Goal: Task Accomplishment & Management: Complete application form

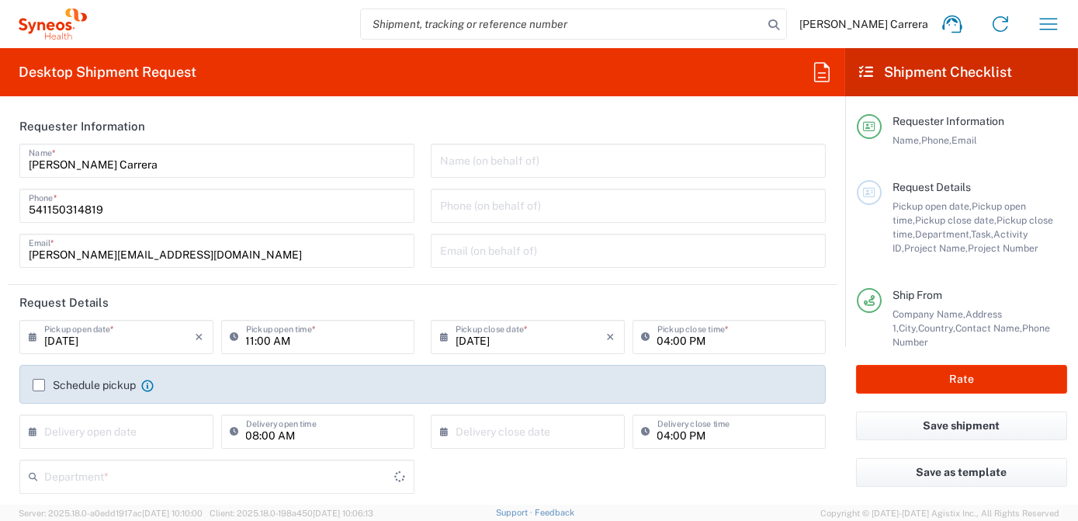
type input "3190"
type input "[GEOGRAPHIC_DATA]"
type input "Syneos Health Argentina SA"
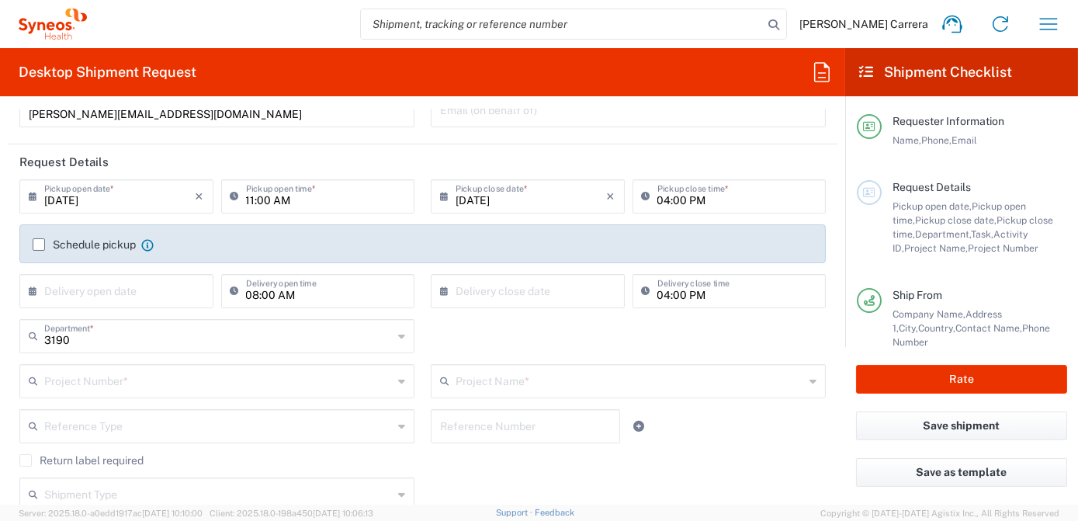
scroll to position [211, 0]
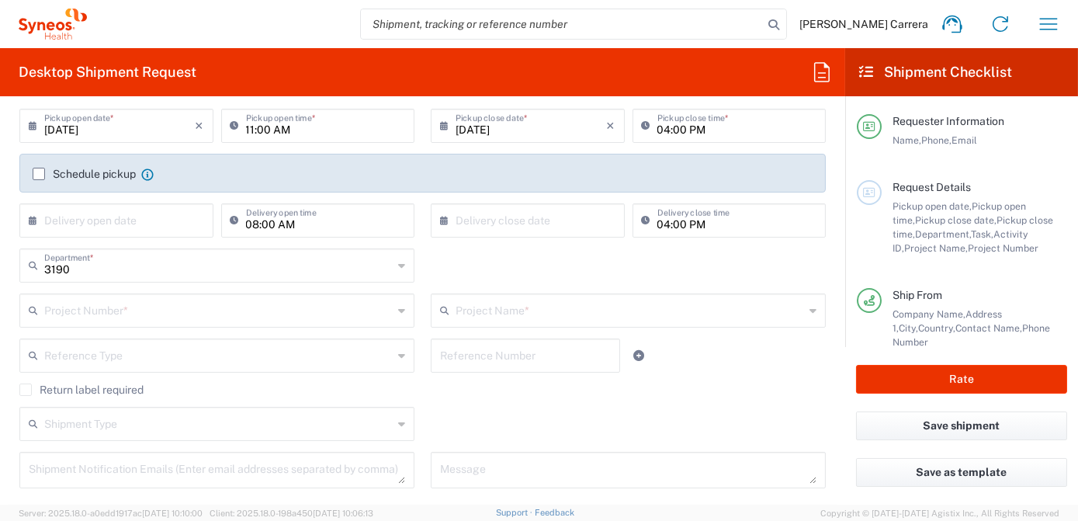
click at [99, 307] on input "text" at bounding box center [218, 309] width 349 height 27
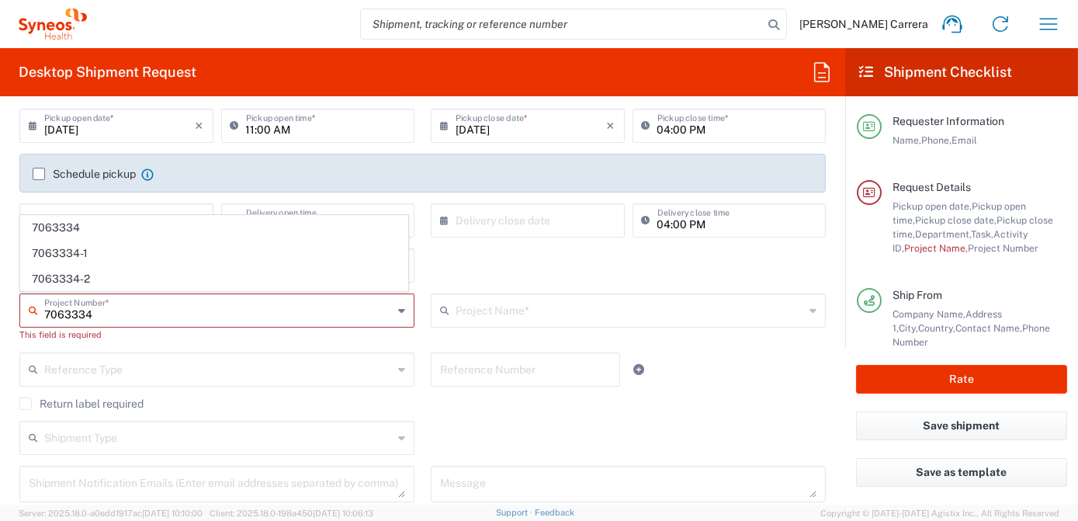
click at [130, 315] on input "7063334" at bounding box center [218, 309] width 349 height 27
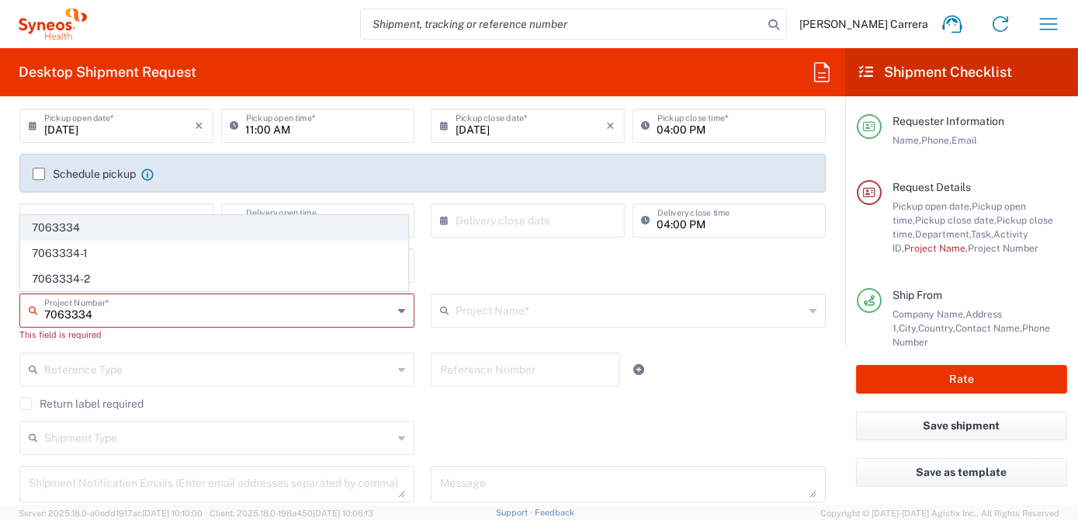
type input "7063334"
click at [77, 228] on span "7063334" at bounding box center [214, 228] width 387 height 24
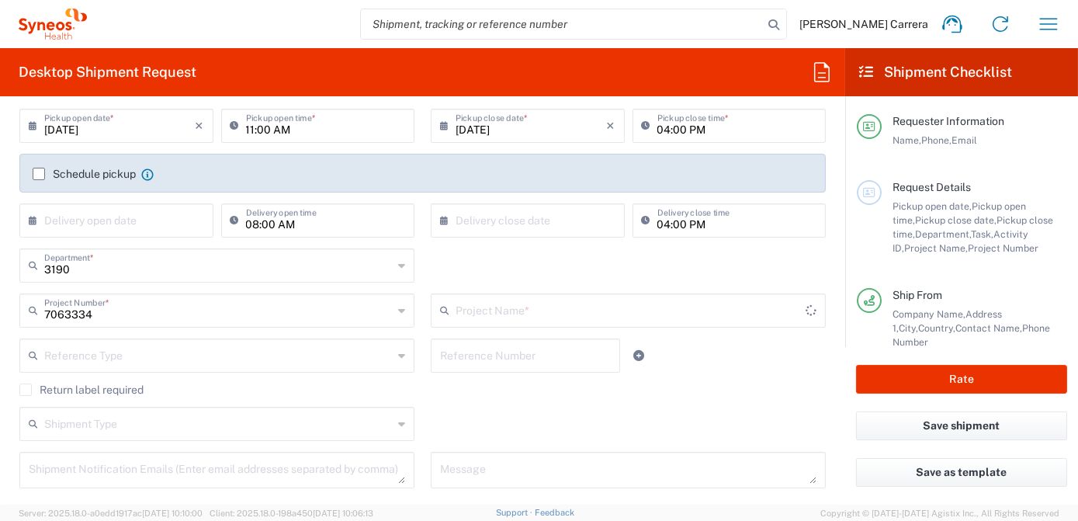
type input "Mineralys 7063334"
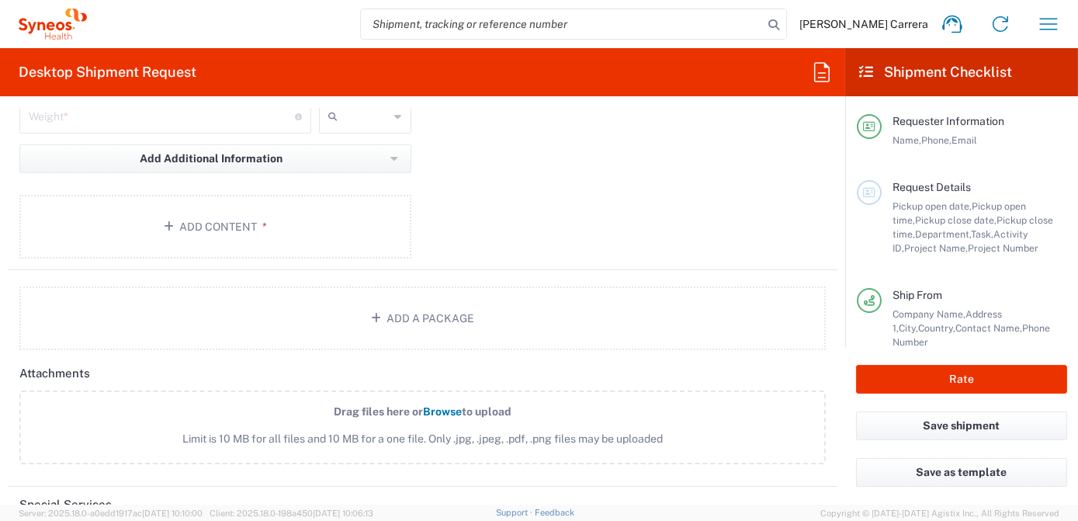
scroll to position [1693, 0]
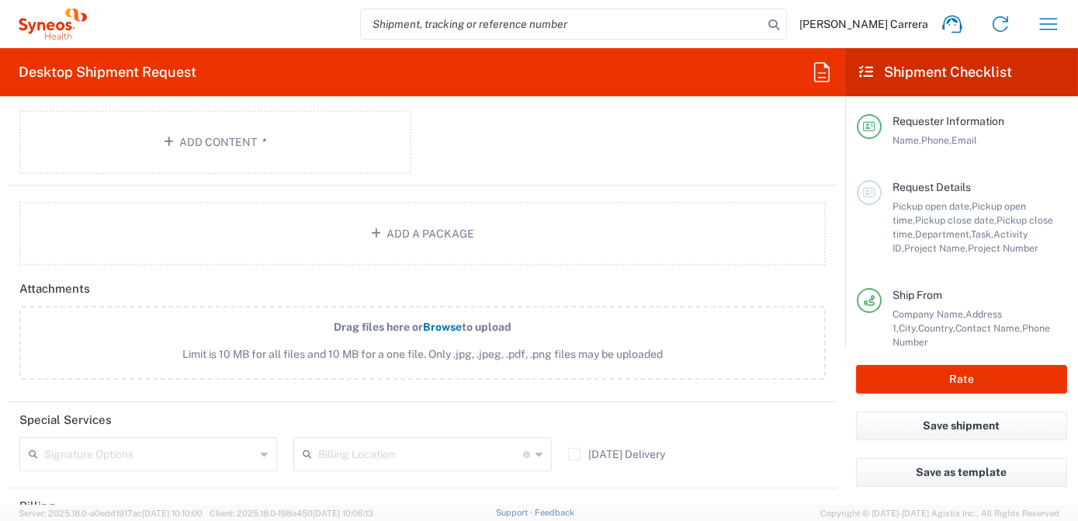
click at [372, 448] on input "text" at bounding box center [420, 452] width 204 height 27
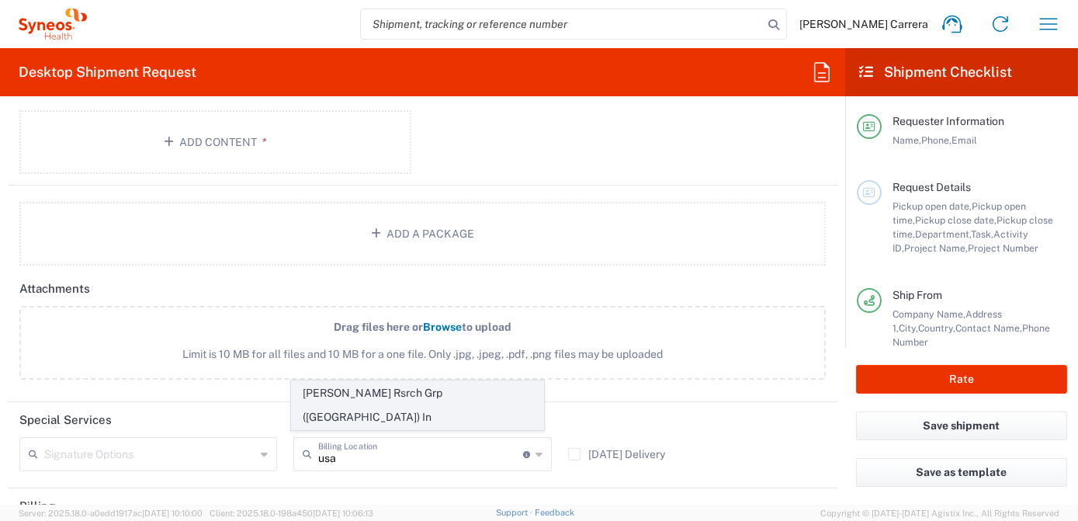
click at [361, 413] on span "[PERSON_NAME] Rsrch Grp ([GEOGRAPHIC_DATA]) In" at bounding box center [418, 405] width 252 height 48
type input "[PERSON_NAME] Rsrch Grp ([GEOGRAPHIC_DATA]) In"
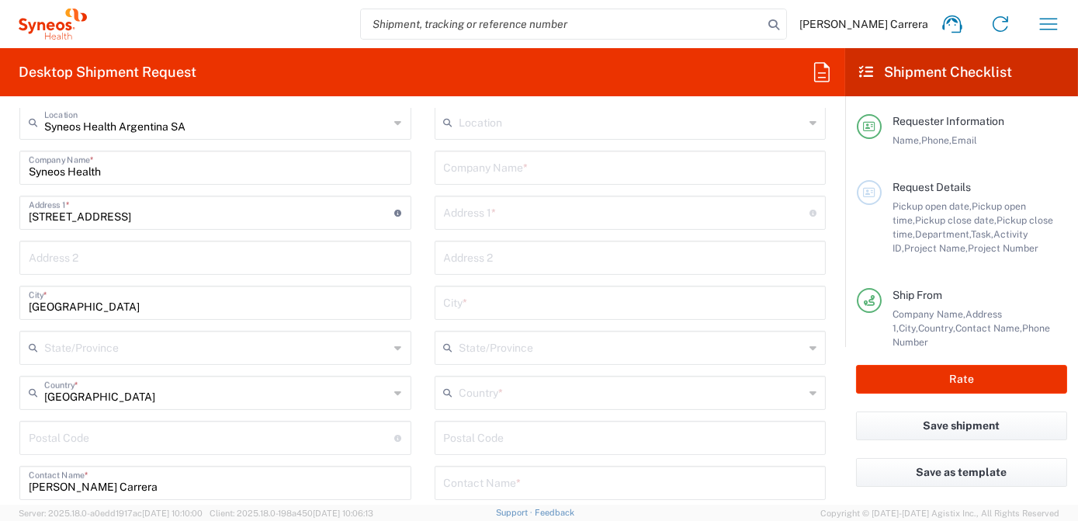
scroll to position [494, 0]
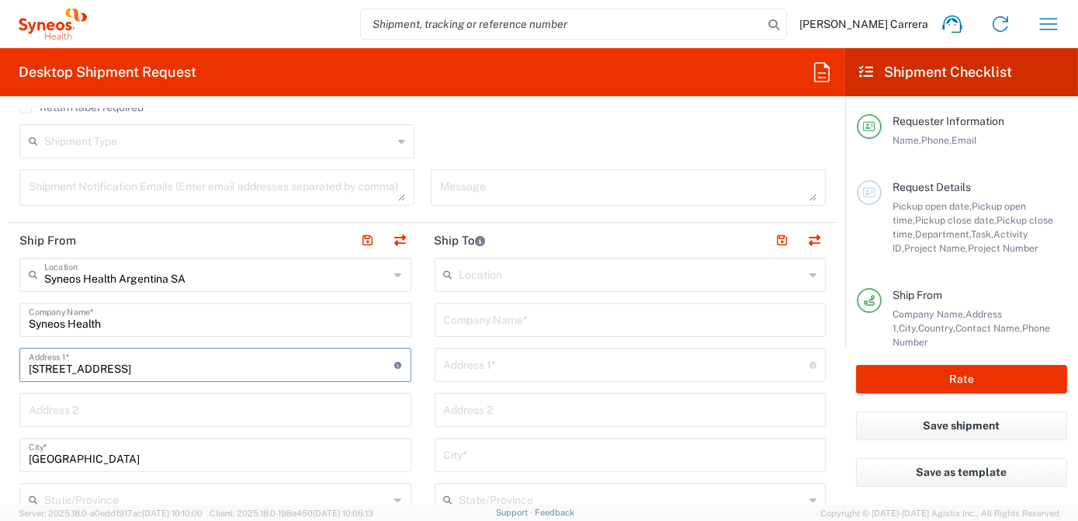
drag, startPoint x: 161, startPoint y: 367, endPoint x: 4, endPoint y: 367, distance: 157.6
click at [5, 368] on form "Requester Information [PERSON_NAME] Carrera Name * [PHONE_NUMBER] Phone * [PERS…" at bounding box center [422, 307] width 845 height 396
drag, startPoint x: 99, startPoint y: 319, endPoint x: 0, endPoint y: 308, distance: 100.0
click at [0, 307] on html "[PERSON_NAME] Carrera Home Shipment estimator Shipment tracking Desktop shipmen…" at bounding box center [539, 260] width 1078 height 521
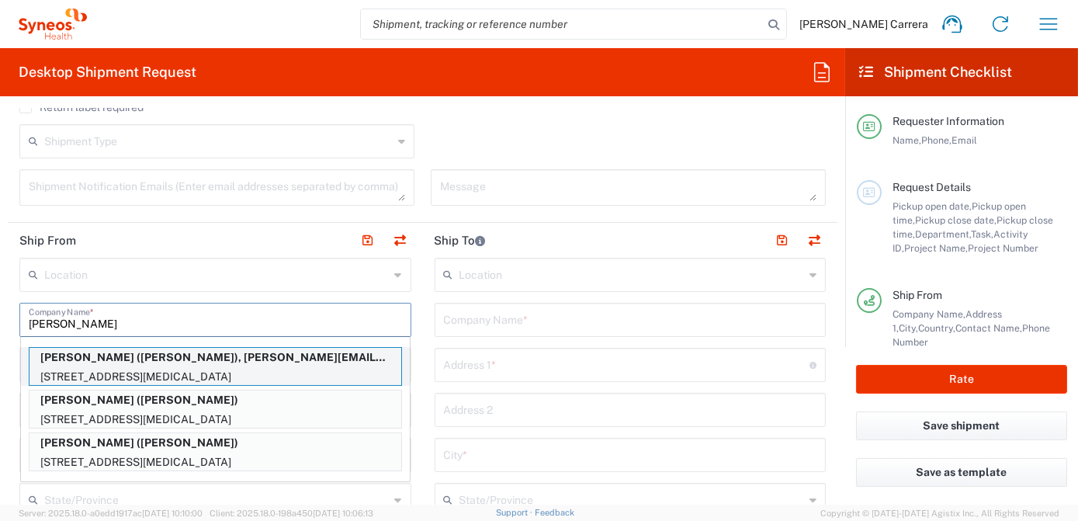
click at [82, 367] on p "[STREET_ADDRESS][MEDICAL_DATA]" at bounding box center [216, 376] width 372 height 19
type input "[PERSON_NAME]"
type input "[STREET_ADDRESS]"
type input "Dr.[MEDICAL_DATA]"
type input "[GEOGRAPHIC_DATA]"
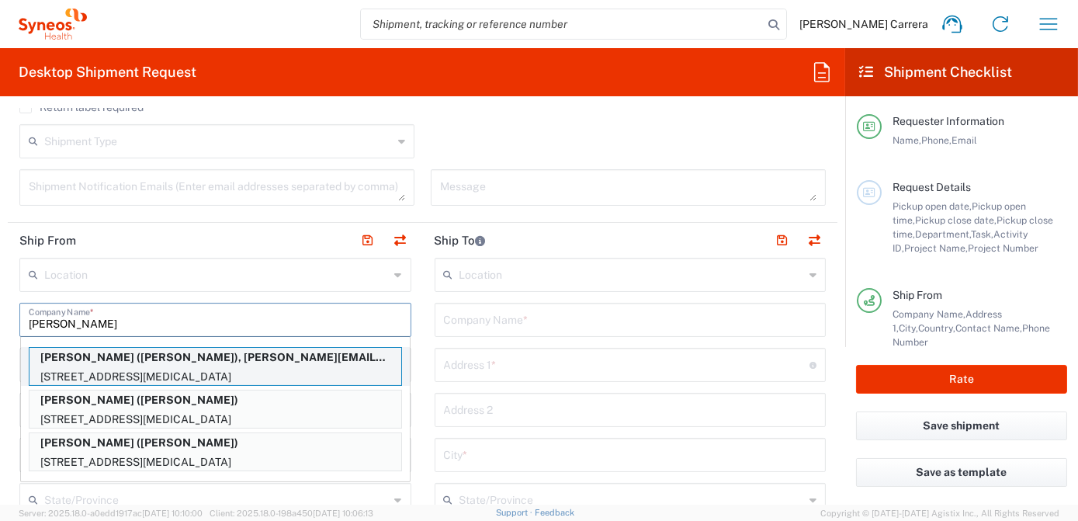
type input "92860"
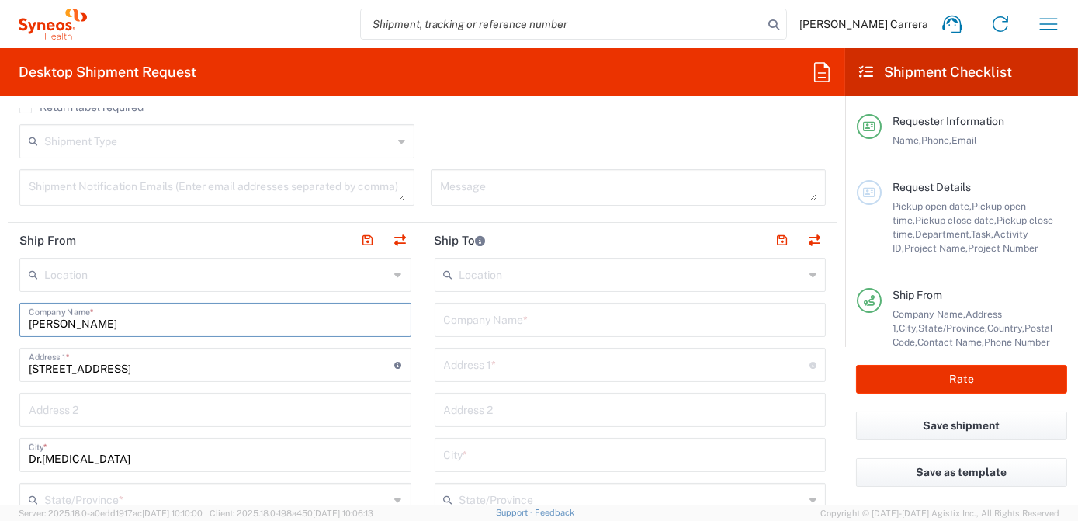
type input "[US_STATE]"
click at [484, 318] on input "text" at bounding box center [630, 318] width 373 height 27
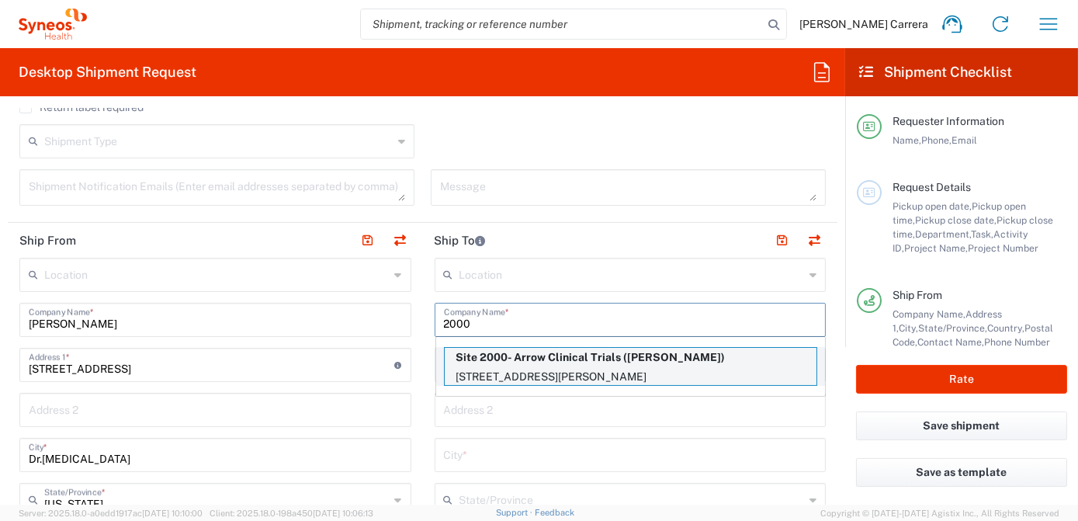
click at [523, 363] on p "Site 2000- Arrow Clinical Trials ([PERSON_NAME])" at bounding box center [631, 357] width 372 height 19
type input "Site 2000- Arrow Clinical Trials"
type input "[STREET_ADDRESS][PERSON_NAME]"
type input "Suite 120"
type input "[GEOGRAPHIC_DATA]"
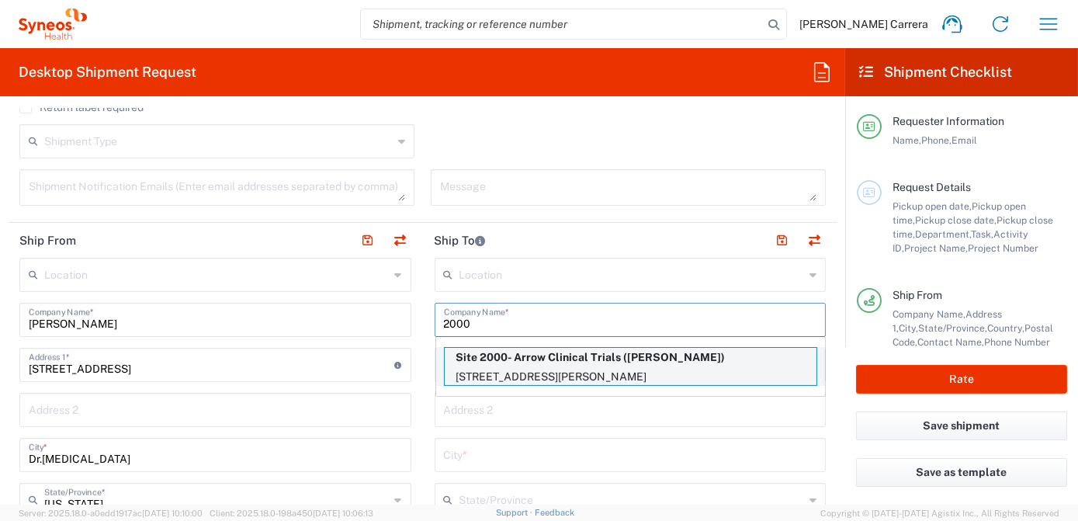
type input "[GEOGRAPHIC_DATA]"
type input "32117"
type input "[PERSON_NAME]"
type input "[PHONE_NUMBER]"
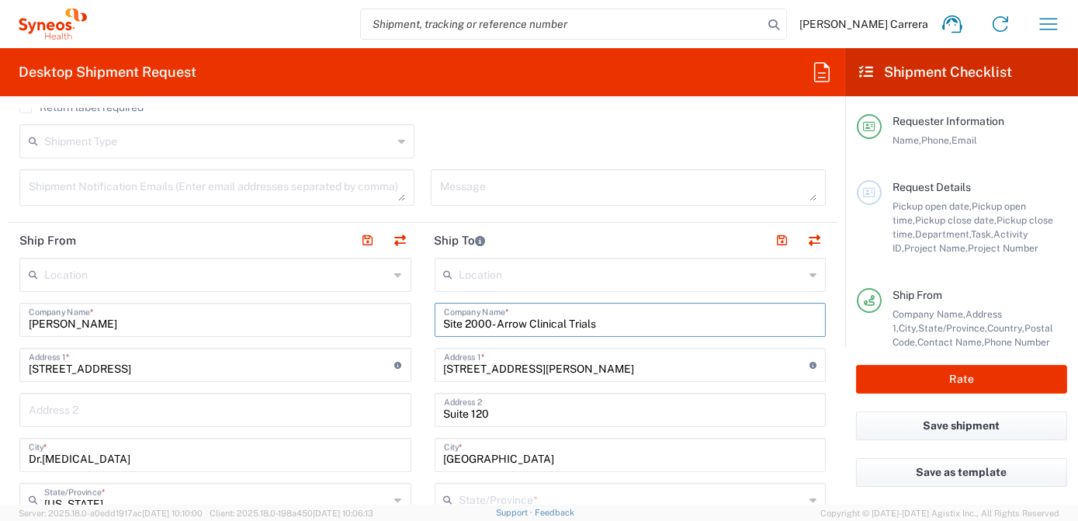
type input "[US_STATE]"
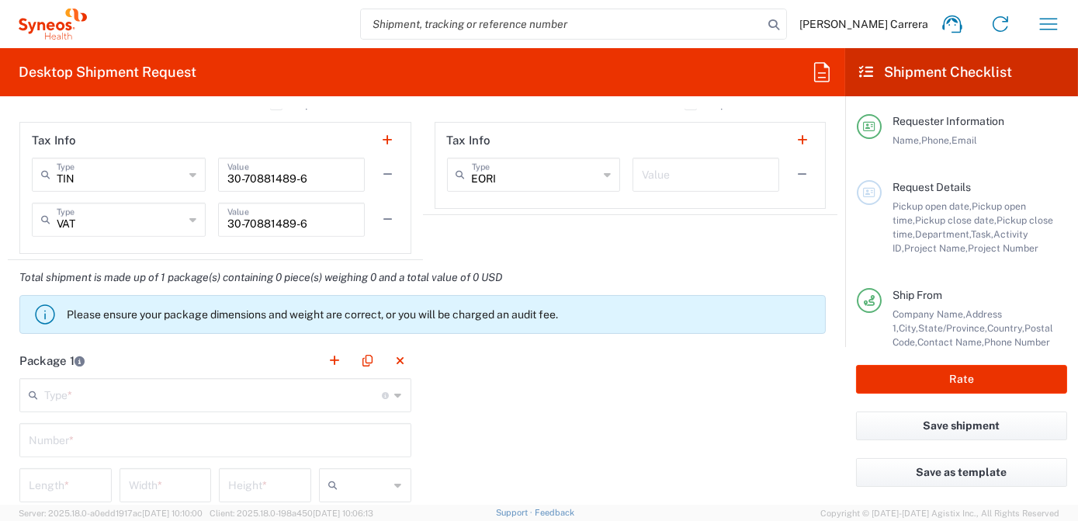
scroll to position [1270, 0]
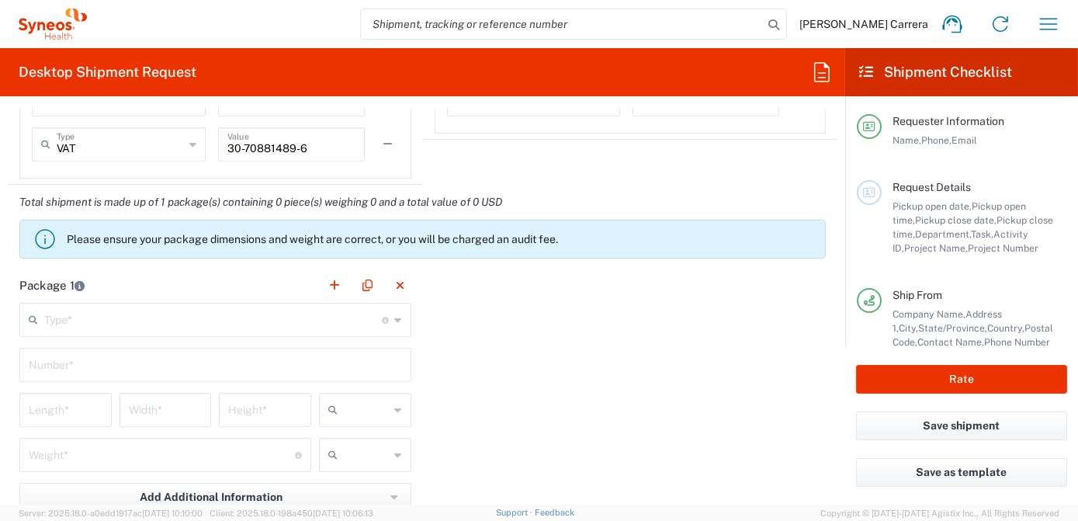
click at [64, 315] on input "text" at bounding box center [213, 318] width 338 height 27
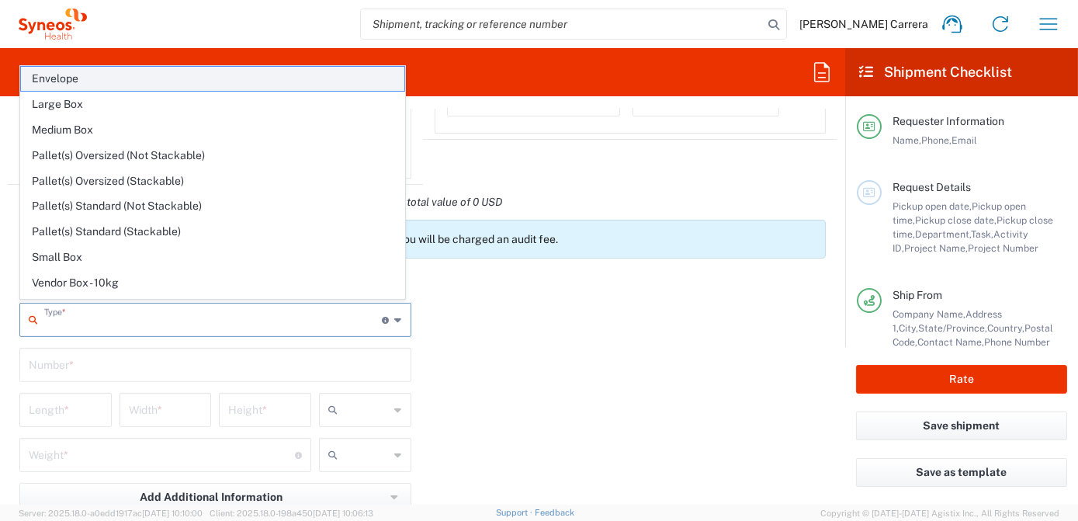
click at [116, 79] on span "Envelope" at bounding box center [213, 79] width 384 height 24
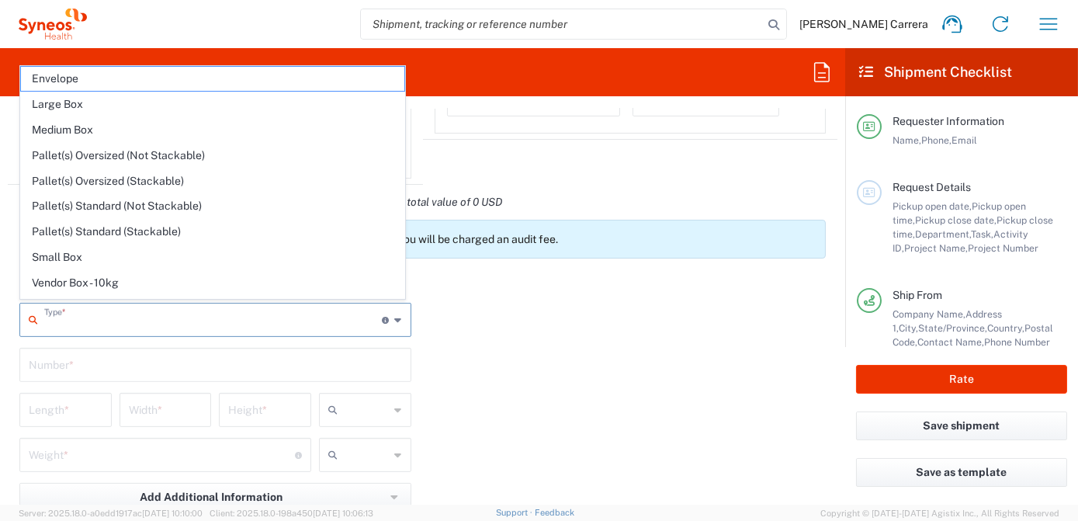
type input "Envelope"
type input "1"
type input "9.5"
type input "12.5"
type input "0.25"
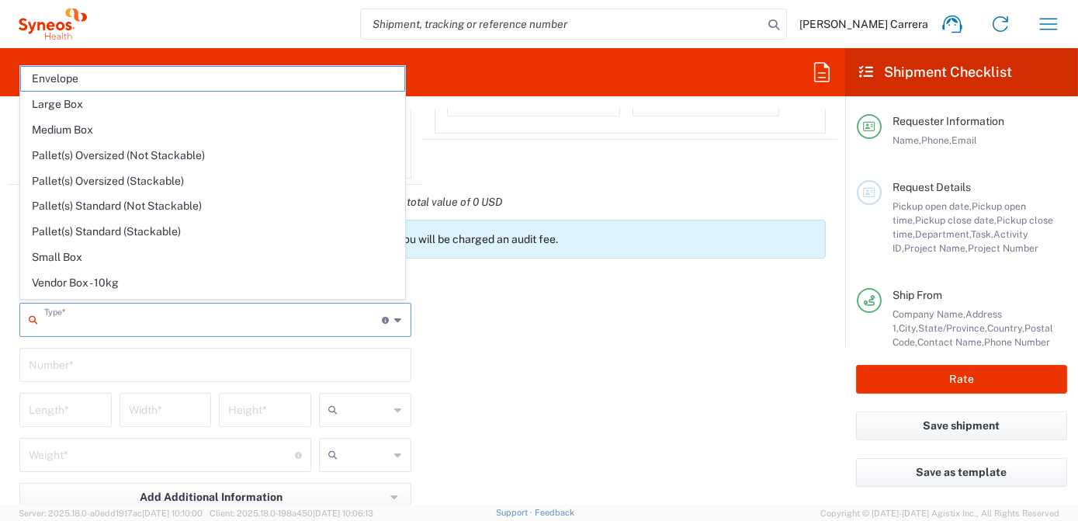
type input "in"
type input "0.45"
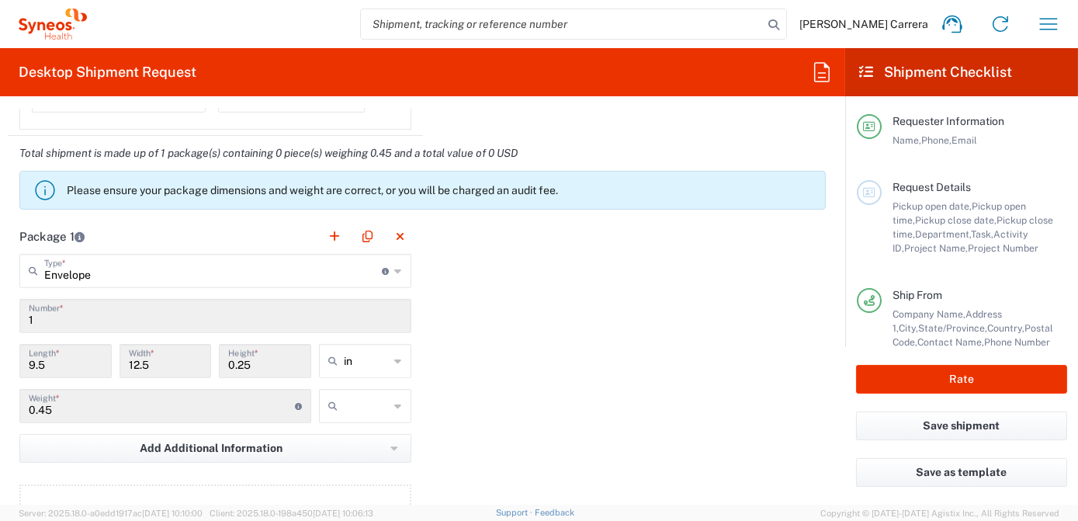
scroll to position [1341, 0]
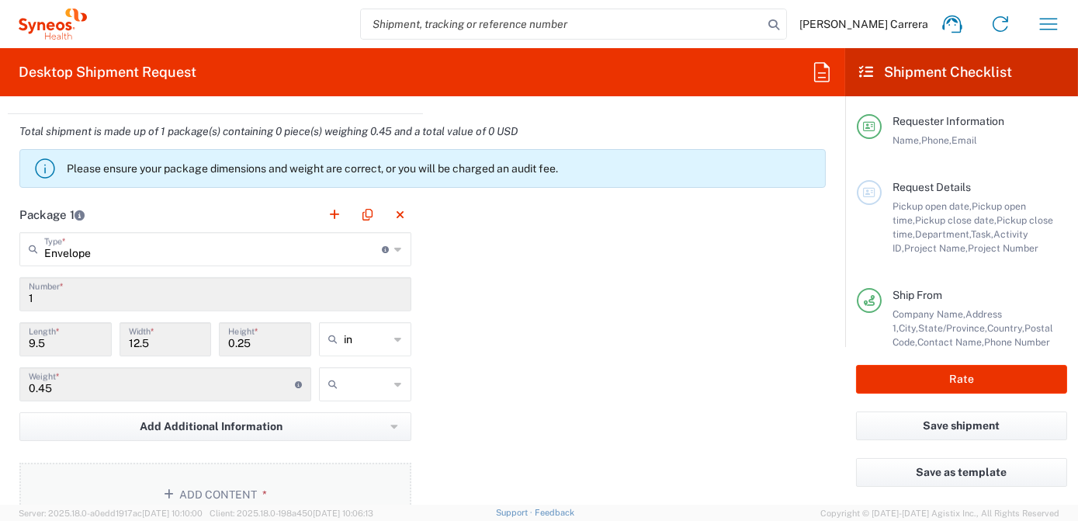
click at [182, 488] on button "Add Content *" at bounding box center [215, 495] width 392 height 64
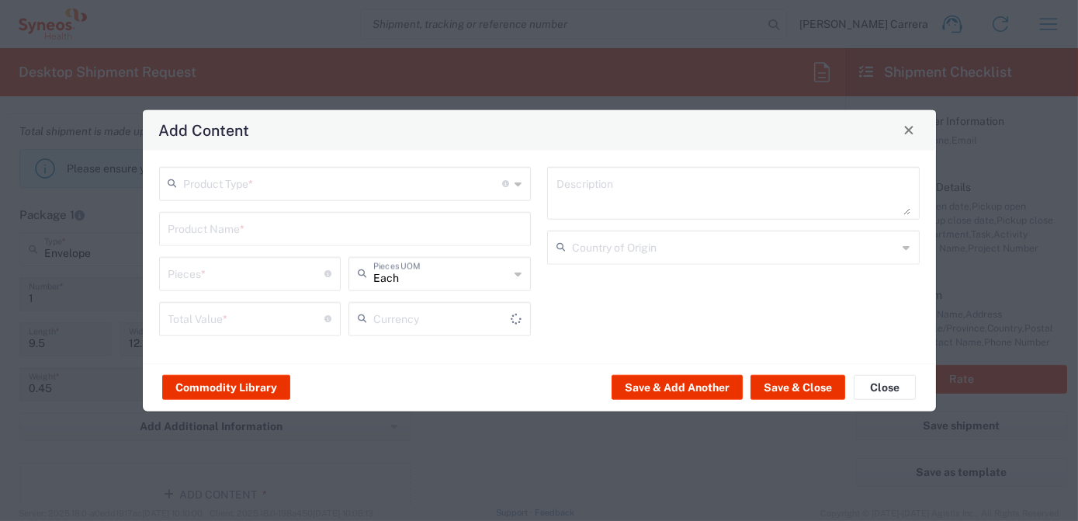
type input "US Dollar"
click at [196, 186] on input "text" at bounding box center [343, 181] width 319 height 27
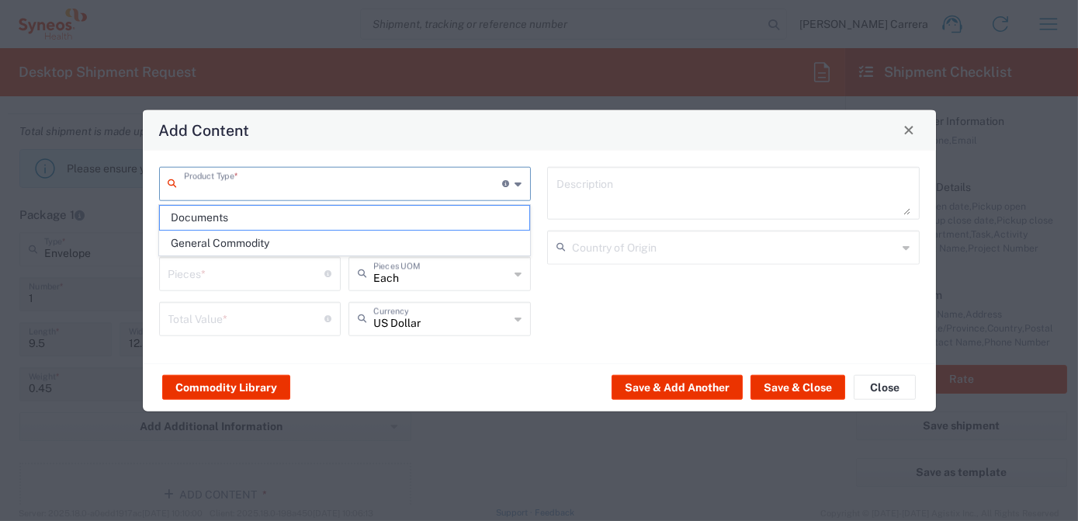
click at [220, 211] on span "Documents" at bounding box center [345, 218] width 370 height 24
type input "Documents"
type input "1"
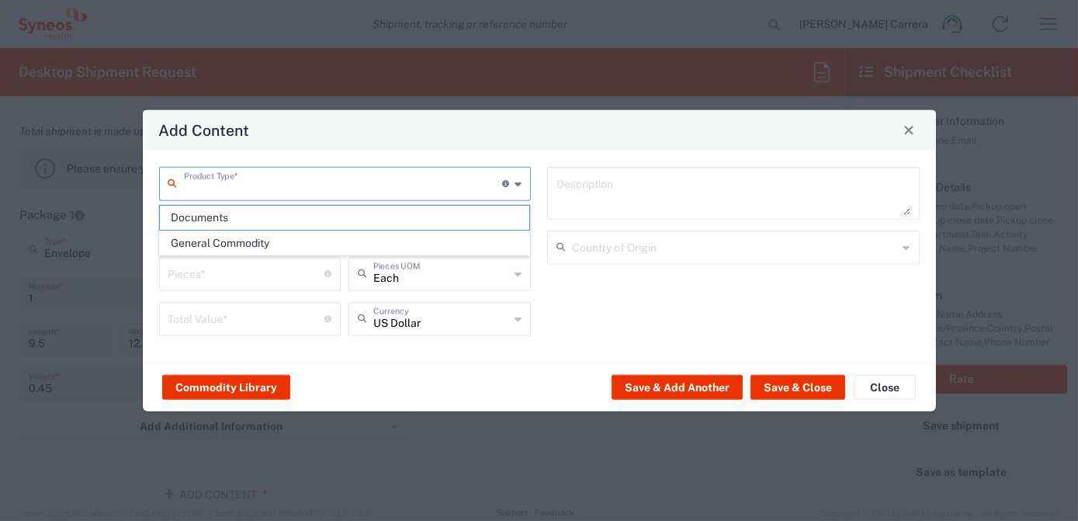
type textarea "Documents"
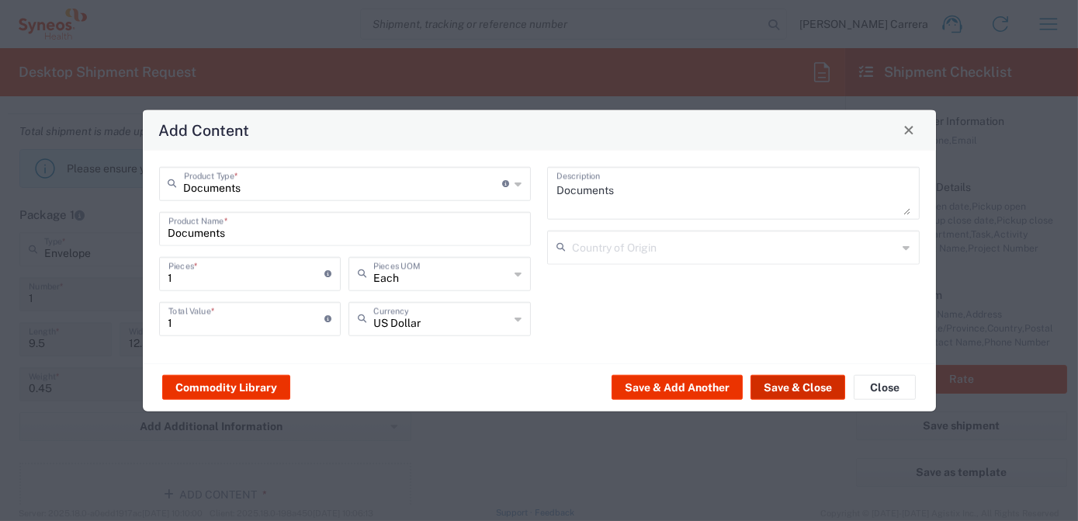
drag, startPoint x: 818, startPoint y: 386, endPoint x: 567, endPoint y: 405, distance: 251.5
click at [818, 386] on button "Save & Close" at bounding box center [798, 387] width 95 height 25
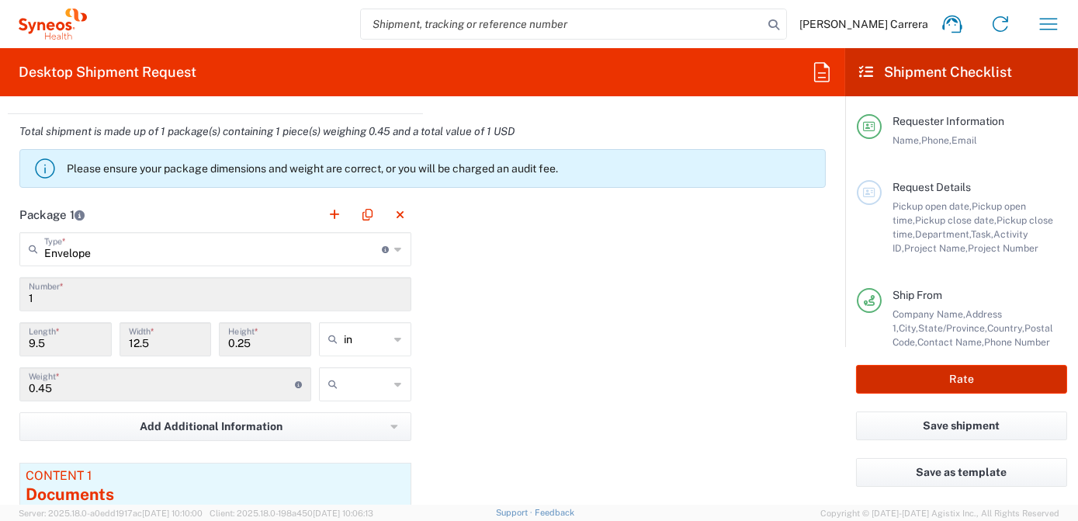
click at [939, 378] on button "Rate" at bounding box center [961, 379] width 211 height 29
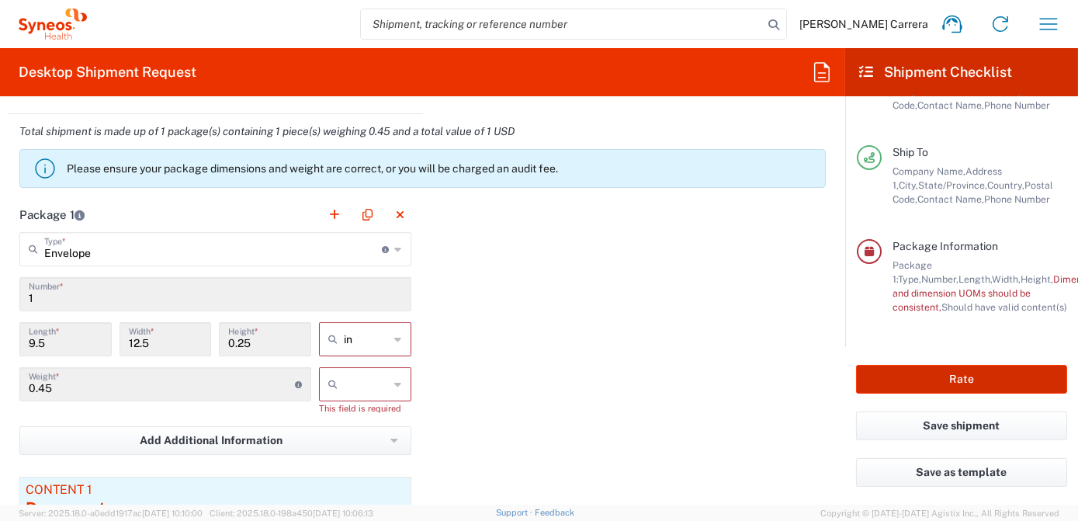
scroll to position [248, 0]
type input "7063334"
drag, startPoint x: 341, startPoint y: 378, endPoint x: 358, endPoint y: 391, distance: 21.6
click at [344, 378] on input "text" at bounding box center [367, 384] width 46 height 25
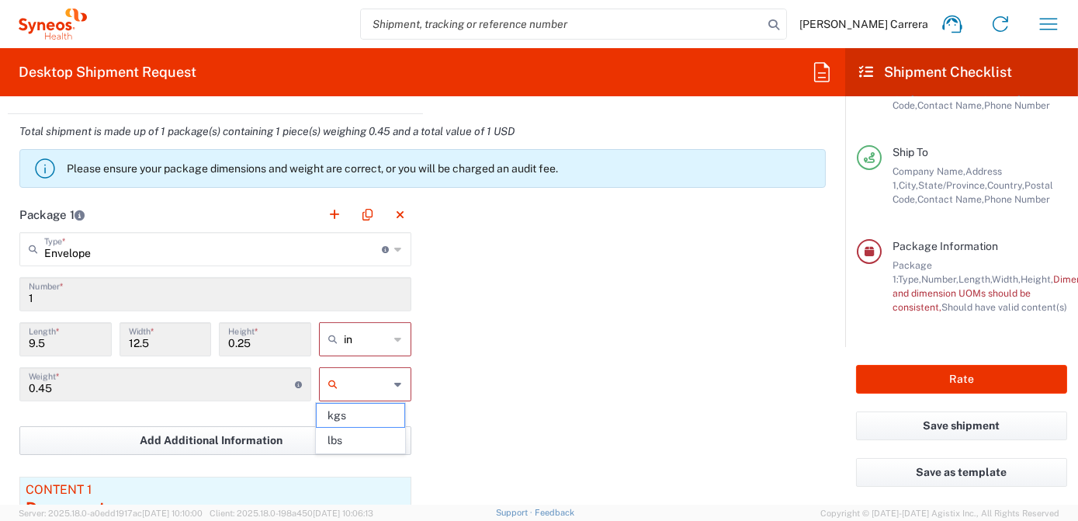
click at [360, 436] on span "lbs" at bounding box center [361, 441] width 88 height 24
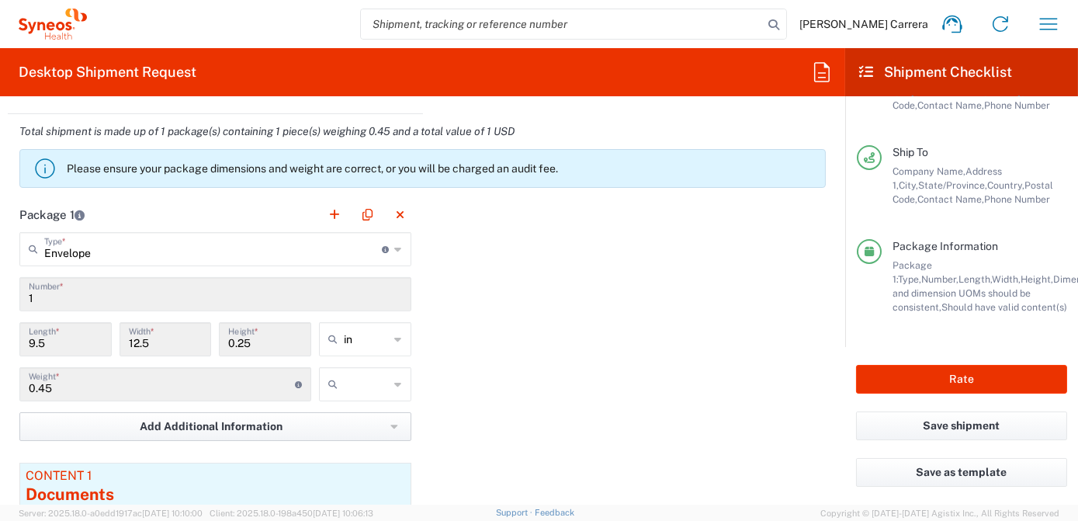
type input "lbs"
click at [1012, 384] on button "Rate" at bounding box center [961, 379] width 211 height 29
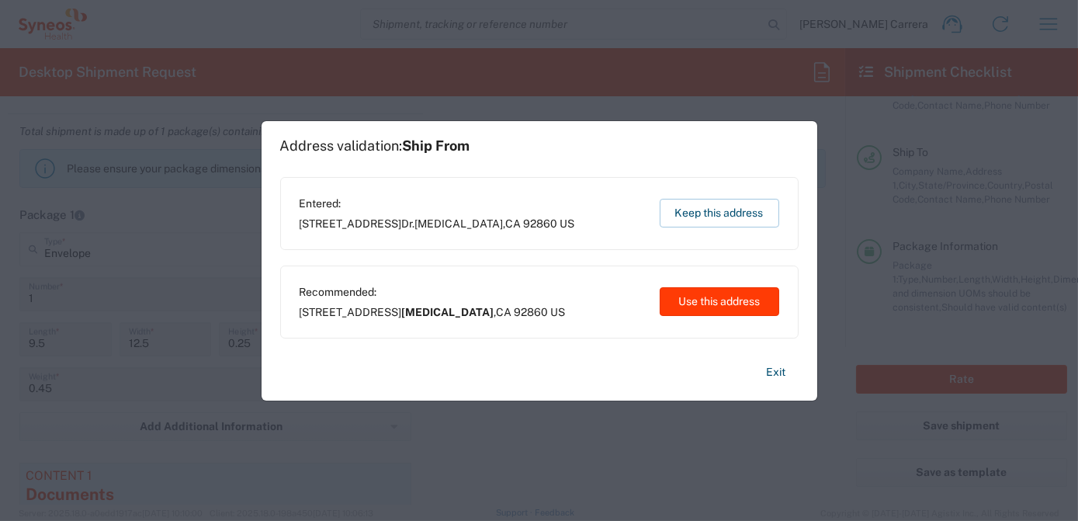
click at [755, 304] on button "Use this address" at bounding box center [720, 301] width 120 height 29
type input "[MEDICAL_DATA]"
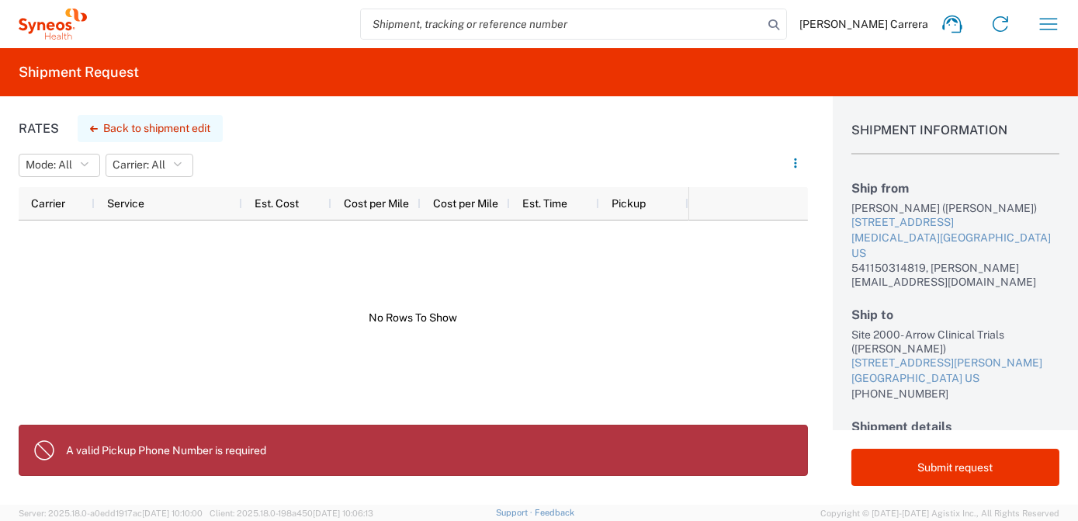
click at [113, 130] on button "Back to shipment edit" at bounding box center [150, 128] width 145 height 27
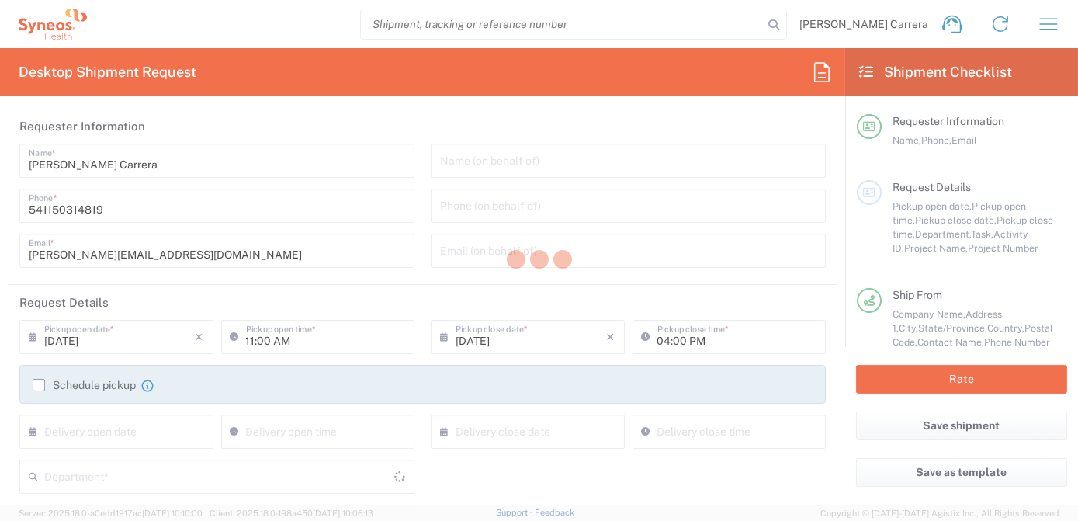
type input "[US_STATE]"
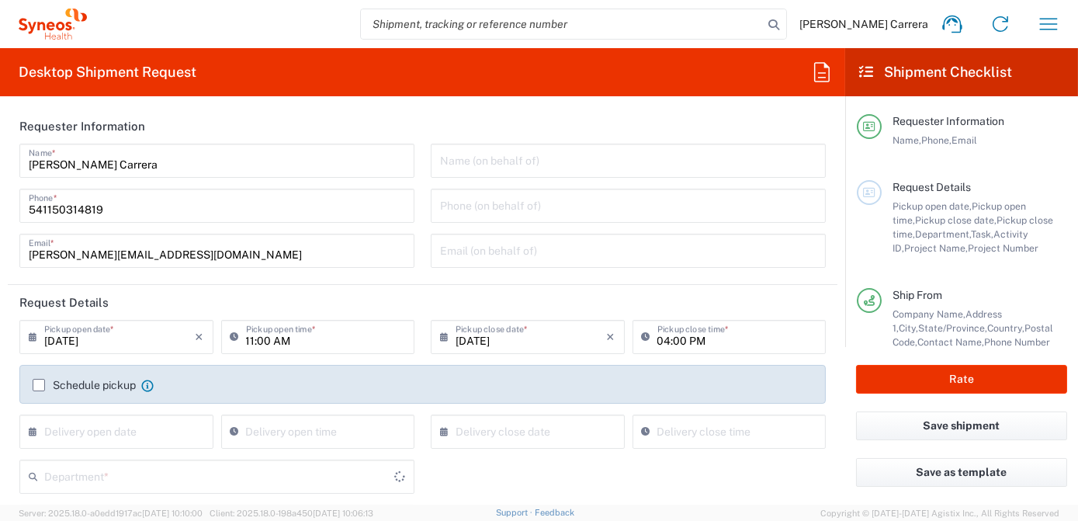
type input "Envelope"
type input "[US_STATE]"
type input "3190"
type input "7063334"
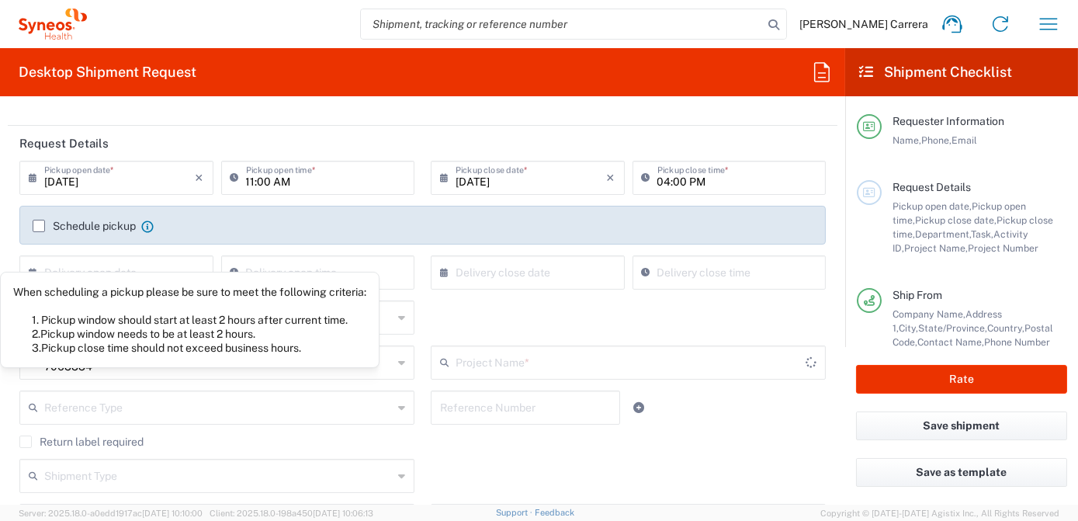
type input "Mineralys 7063334"
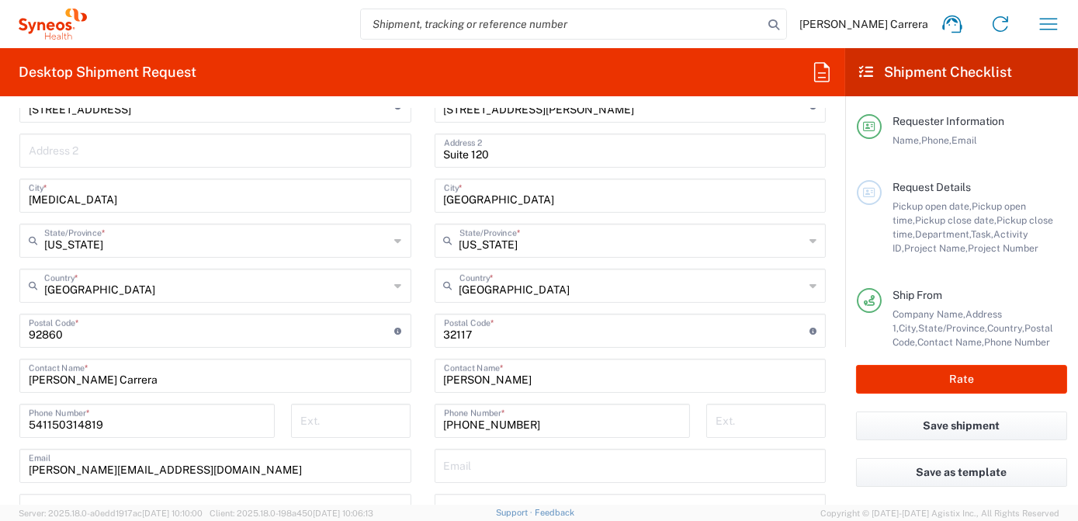
scroll to position [776, 0]
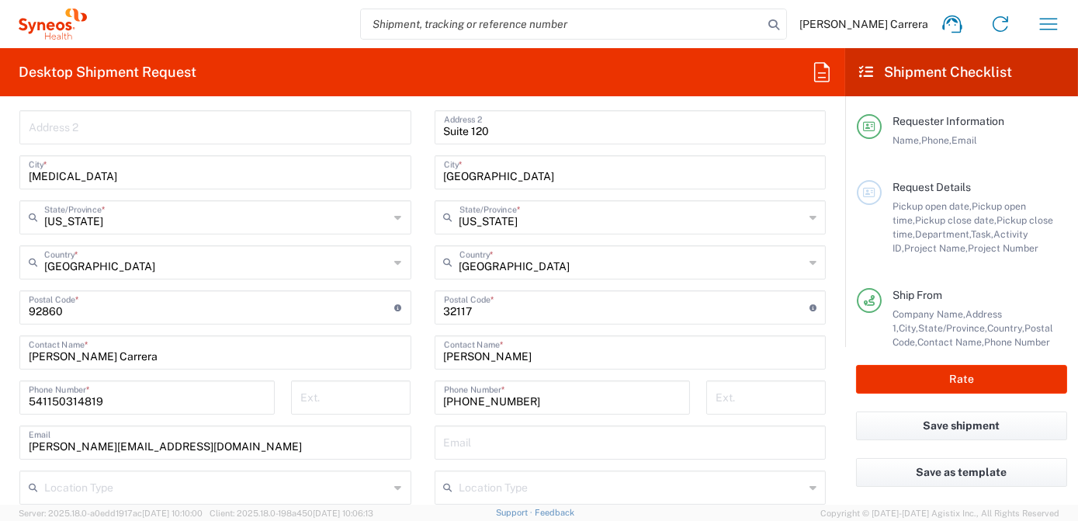
click at [133, 399] on input "541150314819" at bounding box center [147, 396] width 237 height 27
drag, startPoint x: 118, startPoint y: 401, endPoint x: -3, endPoint y: 396, distance: 121.2
click at [0, 396] on html "[PERSON_NAME] Carrera Home Shipment estimator Shipment tracking Desktop shipmen…" at bounding box center [539, 260] width 1078 height 521
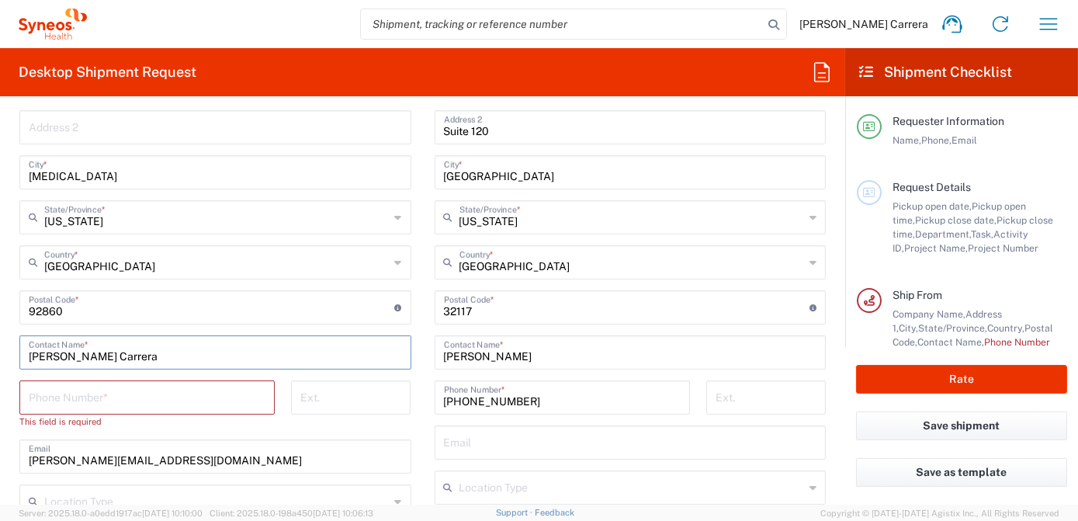
drag, startPoint x: 221, startPoint y: 357, endPoint x: 0, endPoint y: 352, distance: 221.3
click at [2, 353] on form "Requester Information [PERSON_NAME] Carrera Name * [PHONE_NUMBER] Phone * [PERS…" at bounding box center [422, 307] width 845 height 396
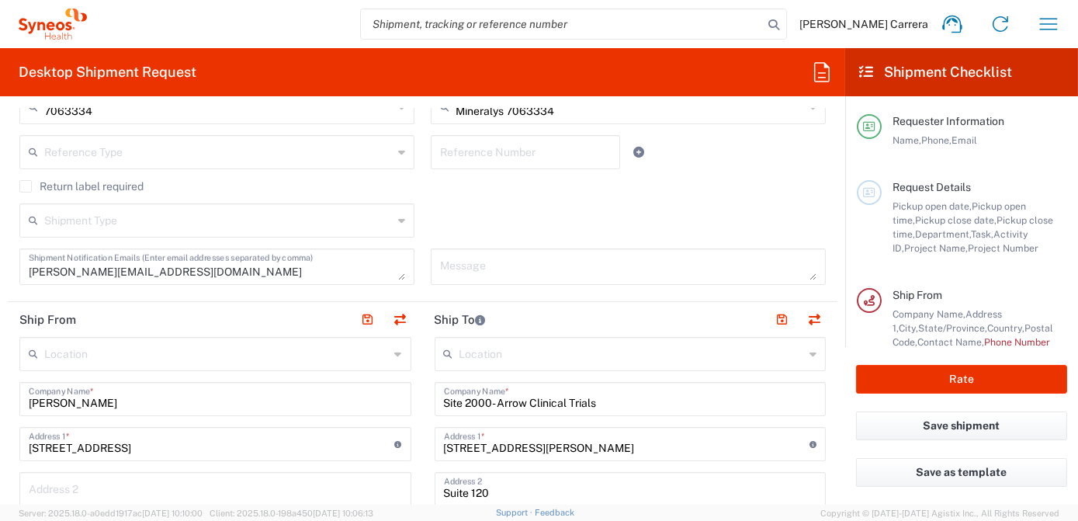
scroll to position [423, 0]
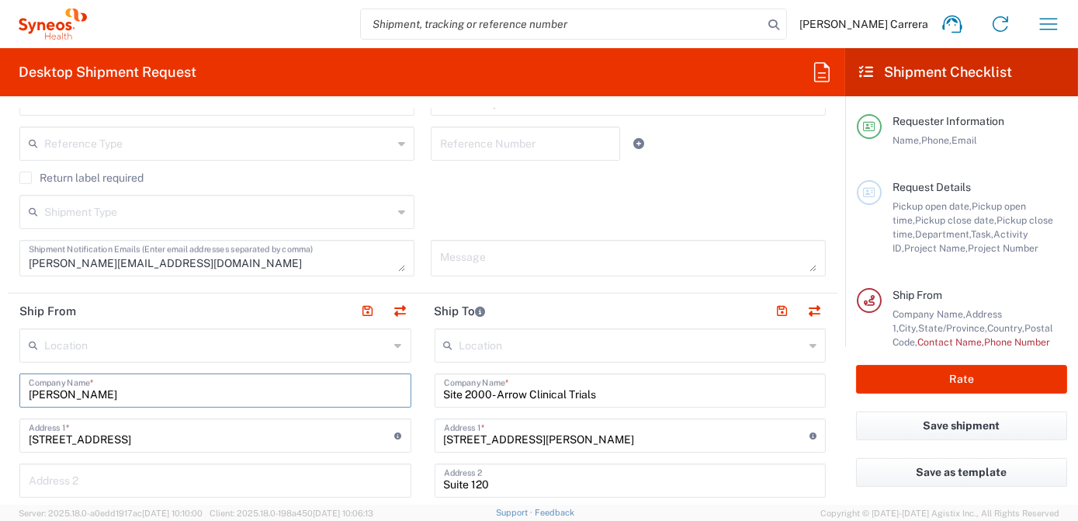
drag, startPoint x: 133, startPoint y: 396, endPoint x: -3, endPoint y: 387, distance: 136.2
click at [0, 387] on html "[PERSON_NAME] Carrera Home Shipment estimator Shipment tracking Desktop shipmen…" at bounding box center [539, 260] width 1078 height 521
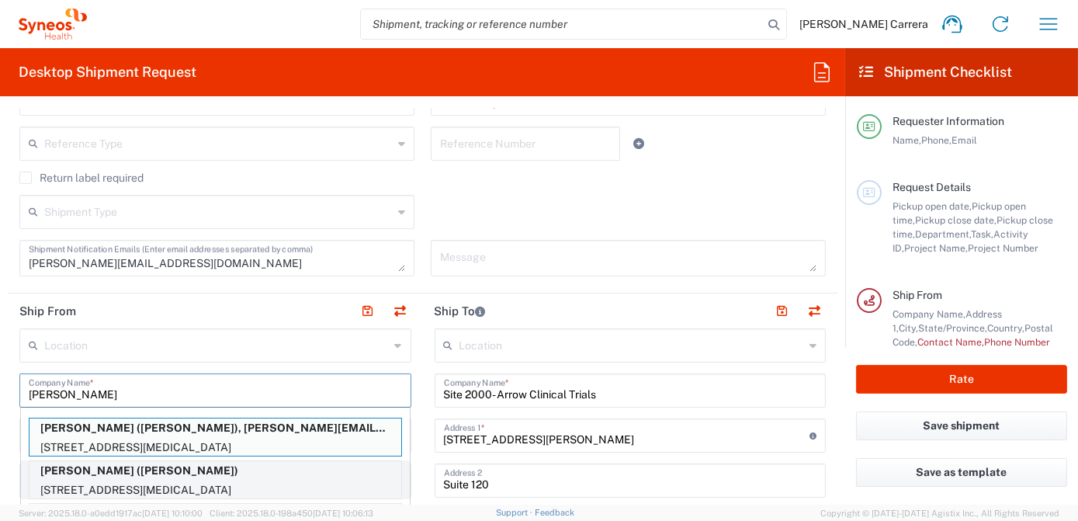
click at [106, 475] on p "[PERSON_NAME] ([PERSON_NAME])" at bounding box center [216, 470] width 372 height 19
type input "[PERSON_NAME]"
type input "[PHONE_NUMBER]"
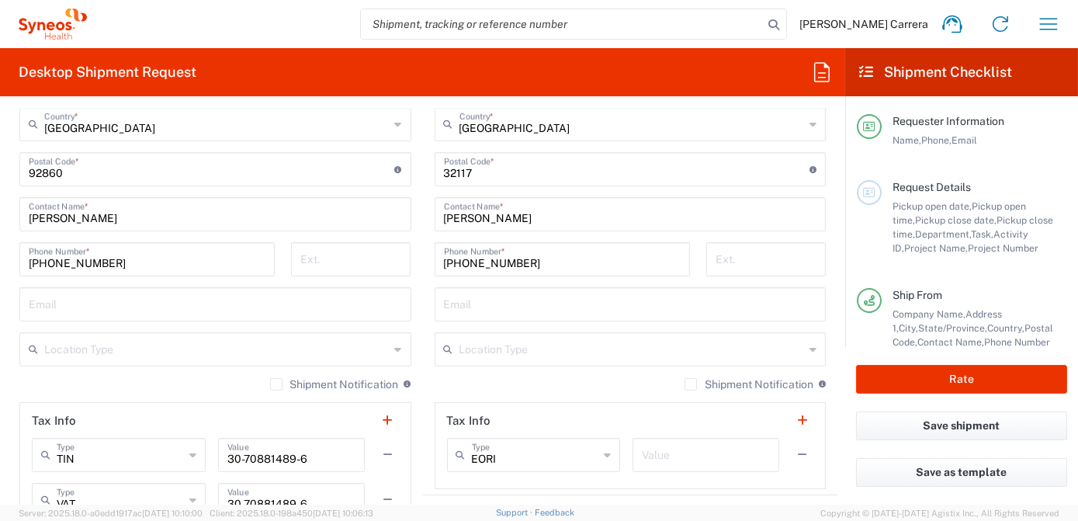
scroll to position [917, 0]
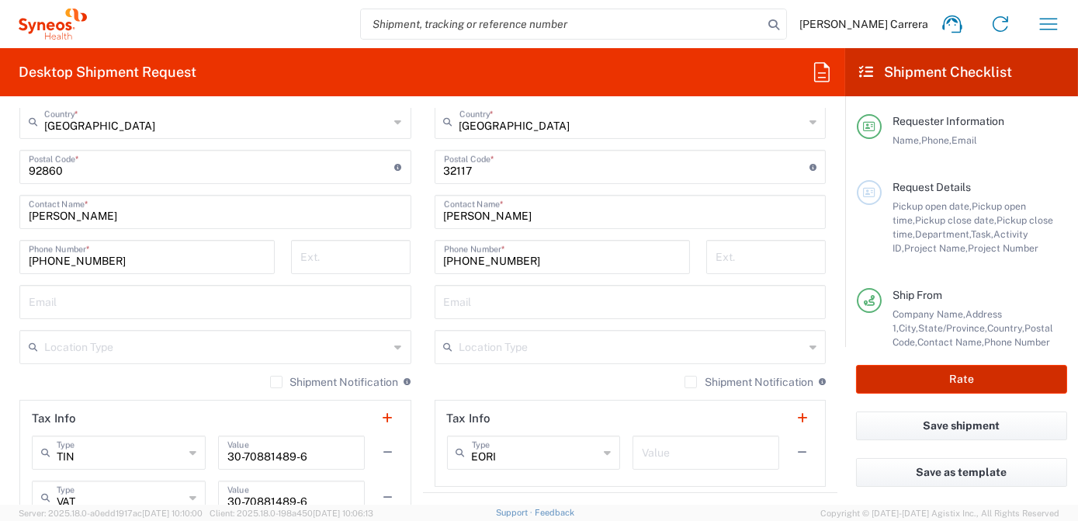
click at [915, 386] on button "Rate" at bounding box center [961, 379] width 211 height 29
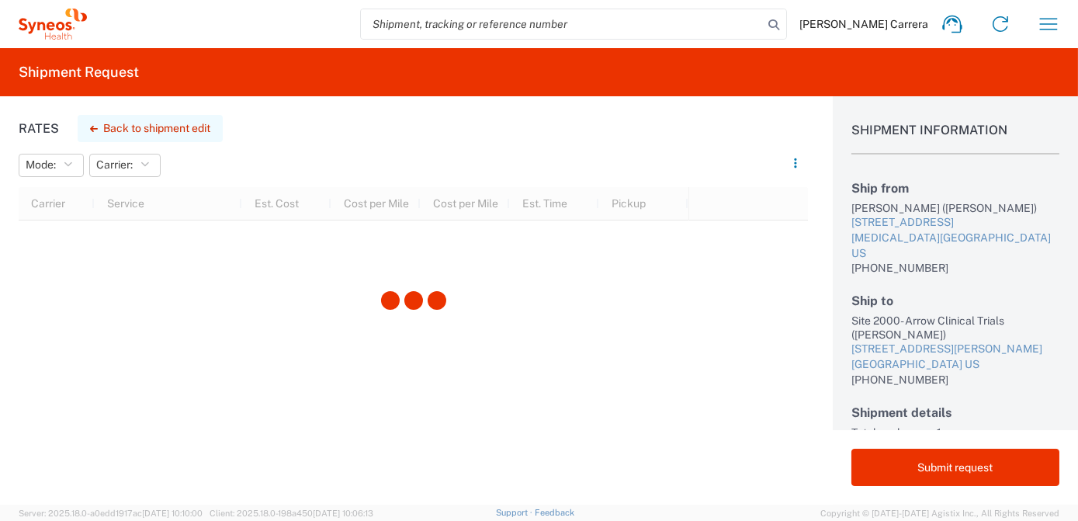
click at [156, 126] on button "Back to shipment edit" at bounding box center [150, 128] width 145 height 27
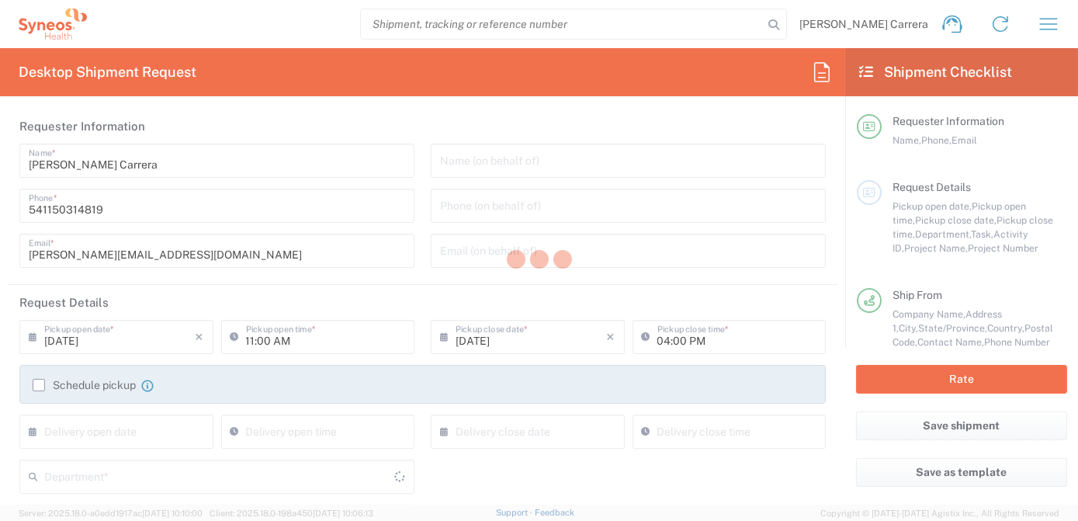
type input "[US_STATE]"
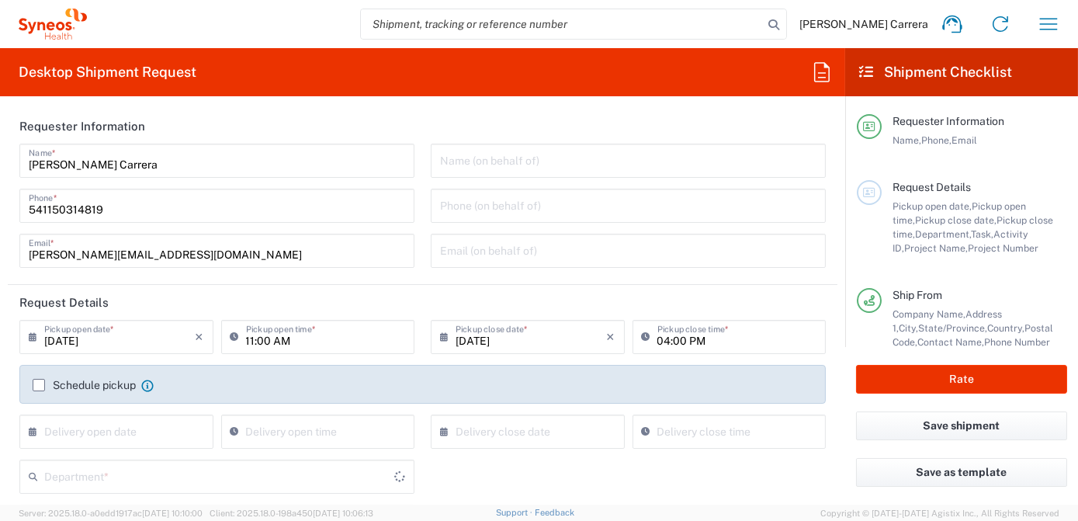
type input "7063334"
type input "Mineralys 7063334"
type input "Envelope"
type input "[US_STATE]"
type input "3190"
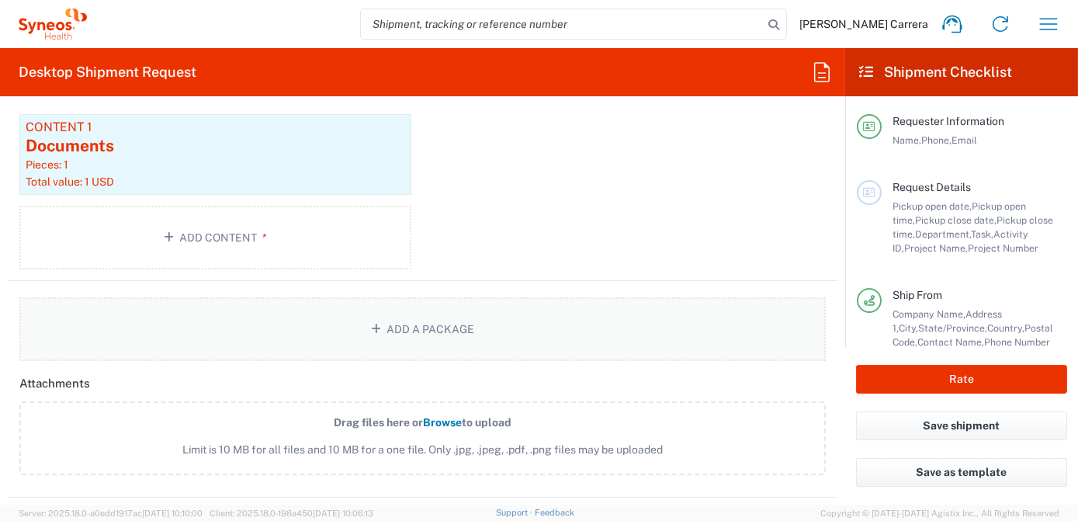
scroll to position [1764, 0]
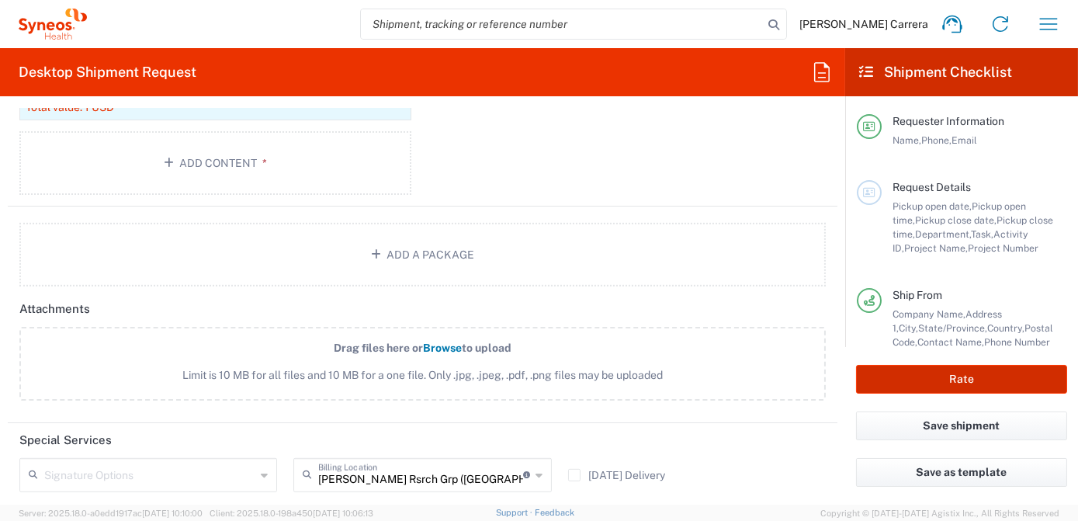
click at [1015, 384] on button "Rate" at bounding box center [961, 379] width 211 height 29
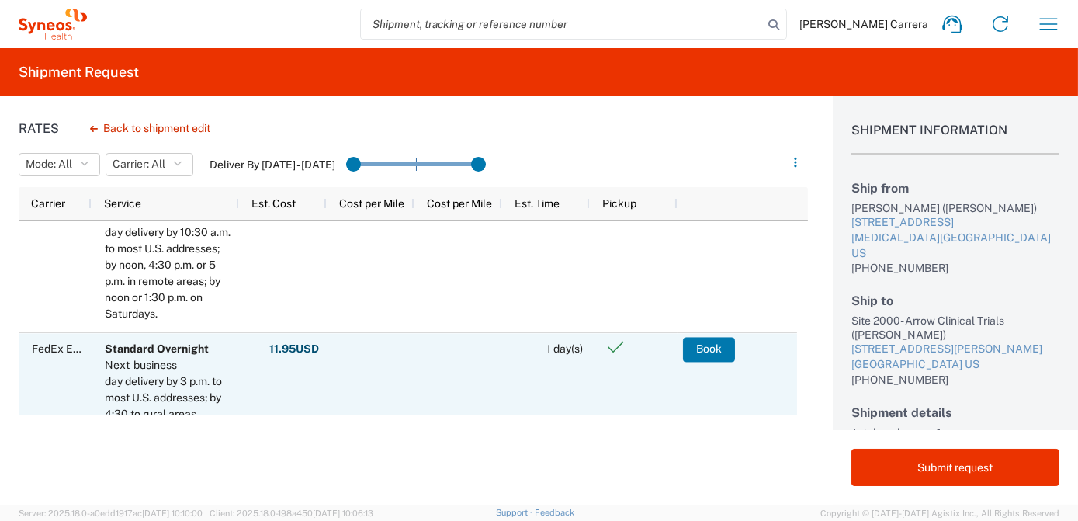
scroll to position [70, 0]
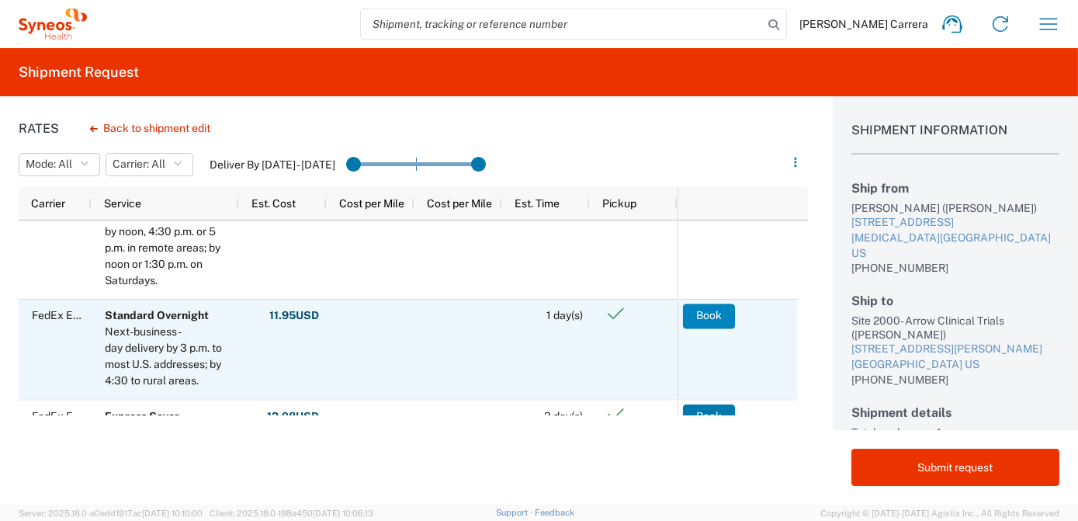
click at [712, 311] on button "Book" at bounding box center [709, 316] width 52 height 25
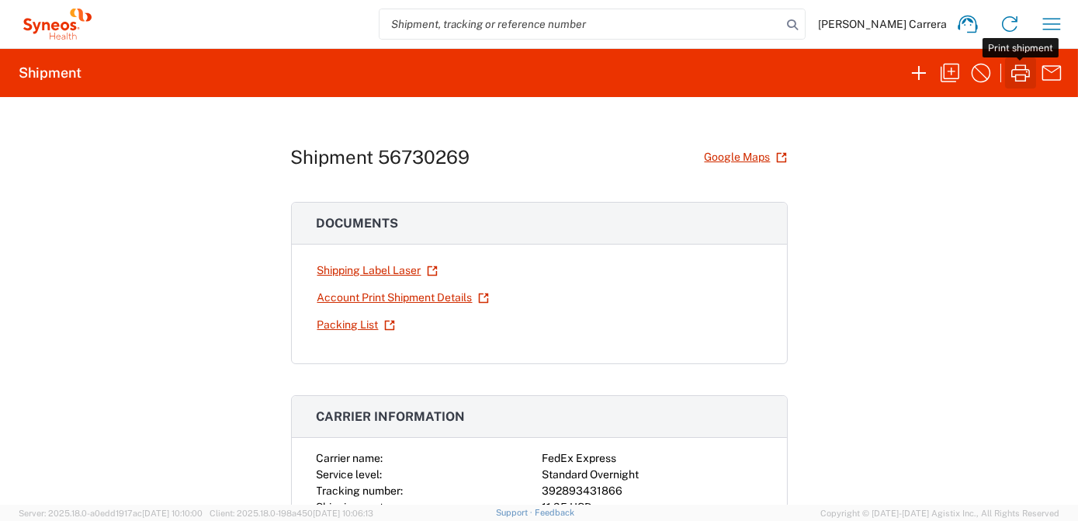
click at [1017, 73] on icon "button" at bounding box center [1020, 73] width 25 height 25
